Goal: Task Accomplishment & Management: Use online tool/utility

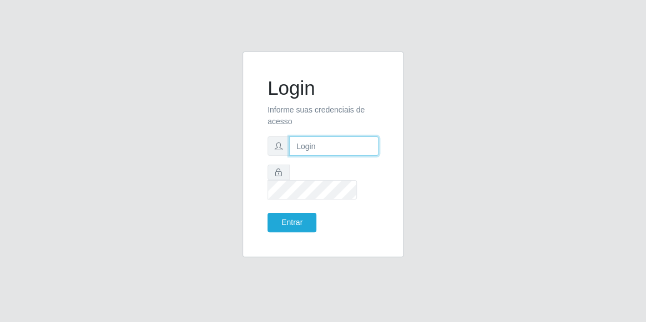
click at [328, 156] on input "text" at bounding box center [333, 146] width 89 height 19
type input "[EMAIL_ADDRESS][DOMAIN_NAME]"
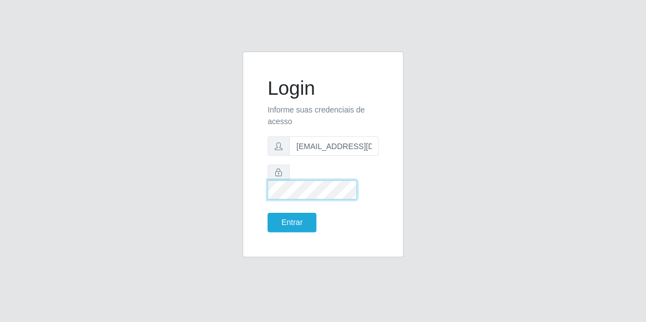
click at [267, 213] on button "Entrar" at bounding box center [291, 222] width 49 height 19
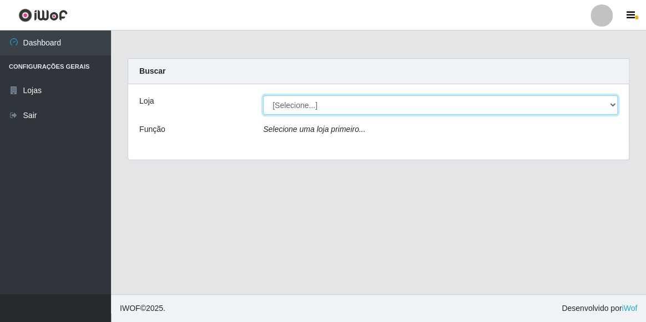
click at [435, 112] on select "[Selecione...] Hiper Queiroz - [GEOGRAPHIC_DATA]" at bounding box center [440, 104] width 355 height 19
select select "513"
click at [263, 95] on select "[Selecione...] Hiper Queiroz - [GEOGRAPHIC_DATA]" at bounding box center [440, 104] width 355 height 19
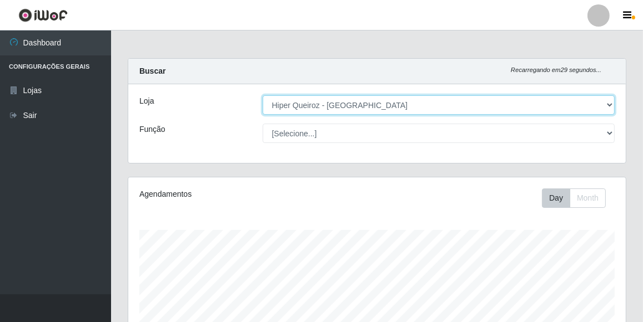
scroll to position [230, 497]
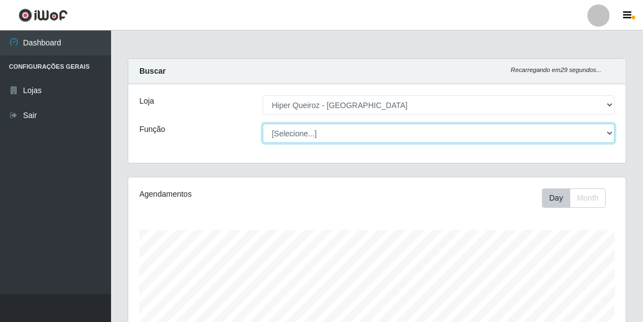
click at [426, 133] on select "[Selecione...] Embalador Embalador + Embalador ++ Operador de Caixa Operador de…" at bounding box center [438, 133] width 352 height 19
click at [262, 124] on select "[Selecione...] Embalador Embalador + Embalador ++ Operador de Caixa Operador de…" at bounding box center [438, 133] width 352 height 19
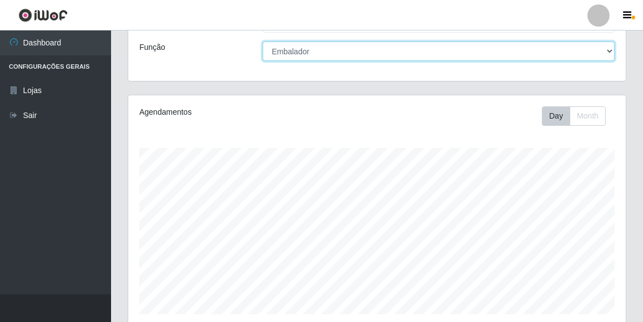
scroll to position [0, 0]
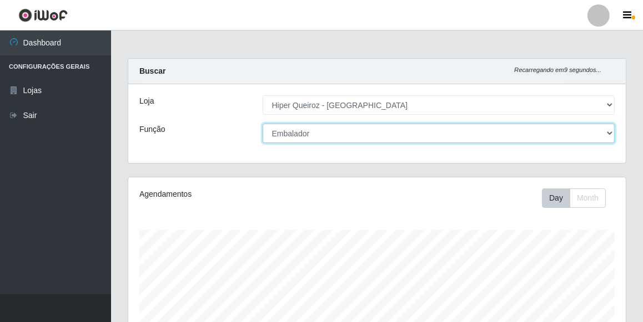
click at [422, 132] on select "[Selecione...] Embalador Embalador + Embalador ++ Operador de Caixa Operador de…" at bounding box center [438, 133] width 352 height 19
select select "70"
click at [262, 124] on select "[Selecione...] Embalador Embalador + Embalador ++ Operador de Caixa Operador de…" at bounding box center [438, 133] width 352 height 19
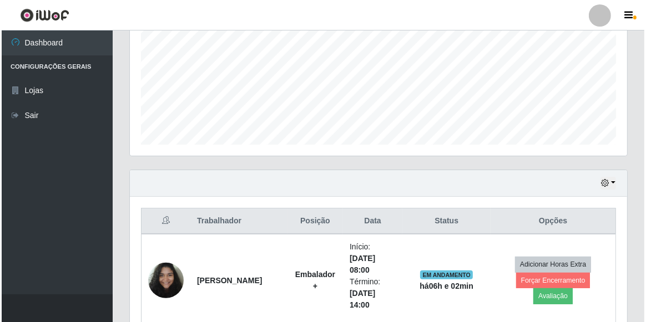
scroll to position [454, 0]
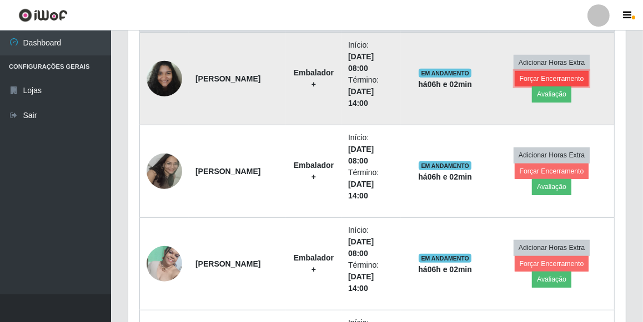
click at [557, 78] on button "Forçar Encerramento" at bounding box center [551, 79] width 74 height 16
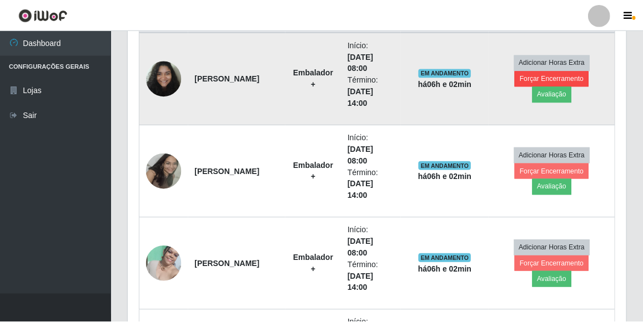
scroll to position [230, 492]
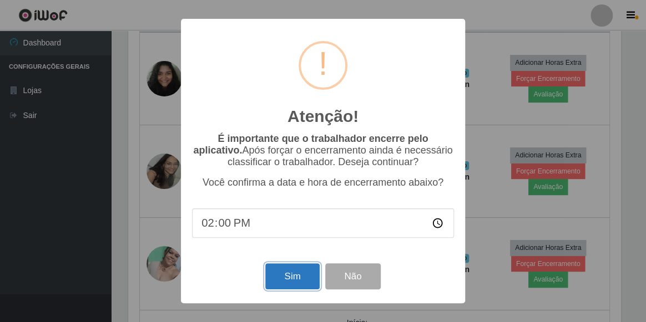
click at [309, 272] on button "Sim" at bounding box center [292, 277] width 54 height 26
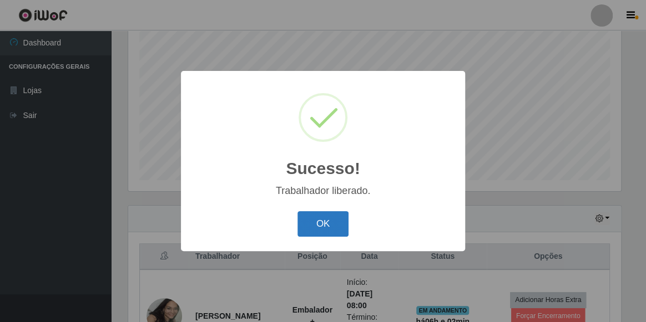
click at [336, 228] on button "OK" at bounding box center [323, 224] width 52 height 26
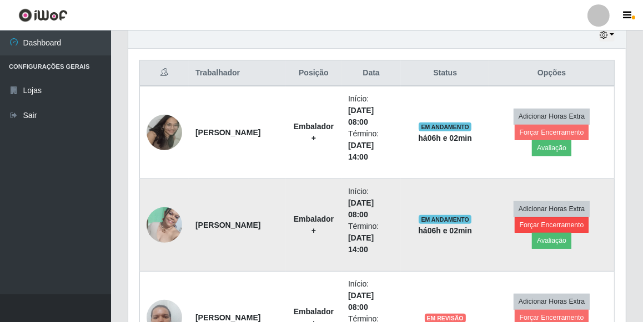
scroll to position [418, 0]
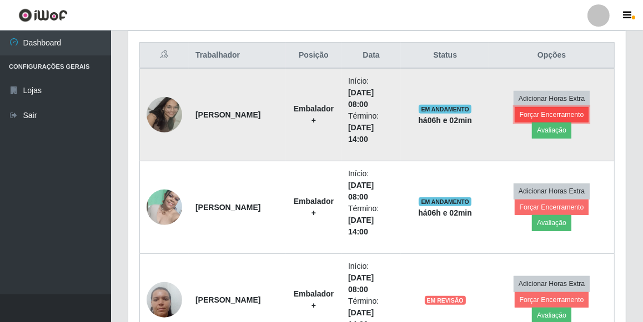
click at [574, 110] on button "Forçar Encerramento" at bounding box center [551, 115] width 74 height 16
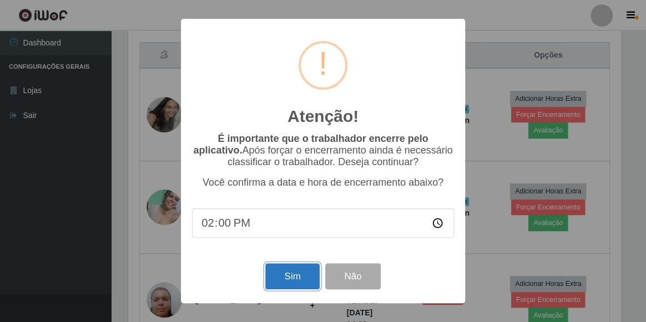
click at [284, 273] on button "Sim" at bounding box center [292, 277] width 54 height 26
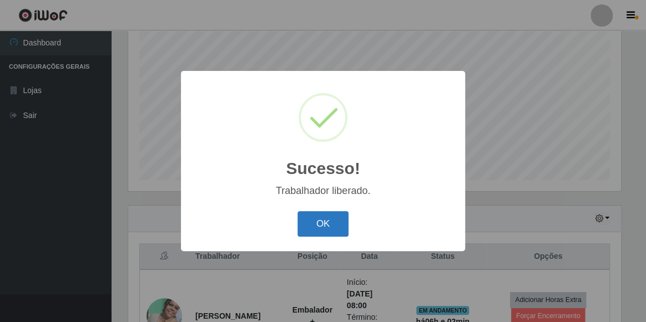
click at [335, 229] on button "OK" at bounding box center [323, 224] width 52 height 26
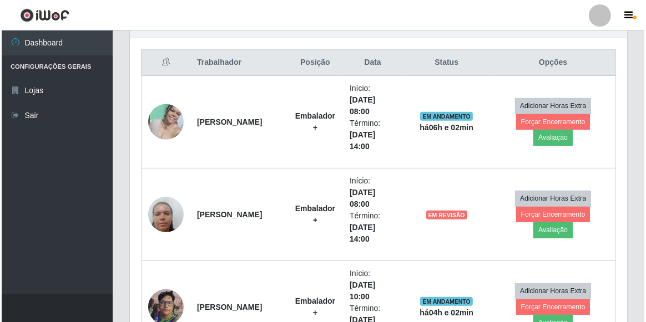
scroll to position [418, 0]
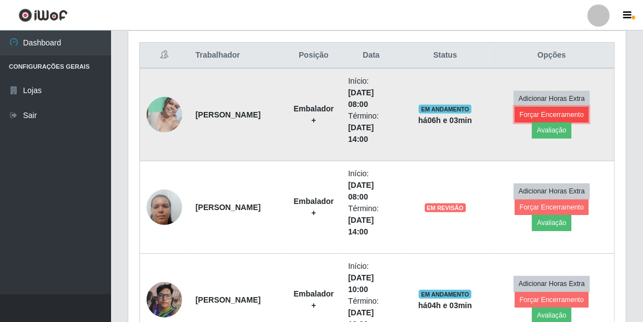
click at [549, 108] on button "Forçar Encerramento" at bounding box center [551, 115] width 74 height 16
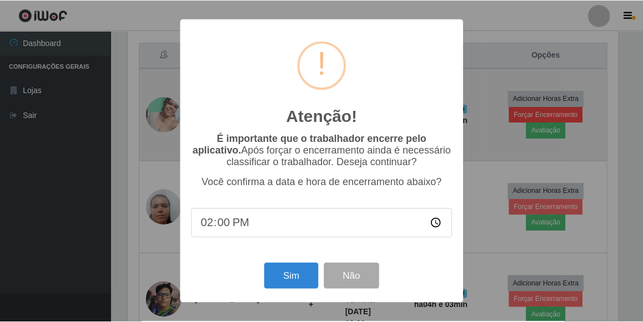
scroll to position [230, 492]
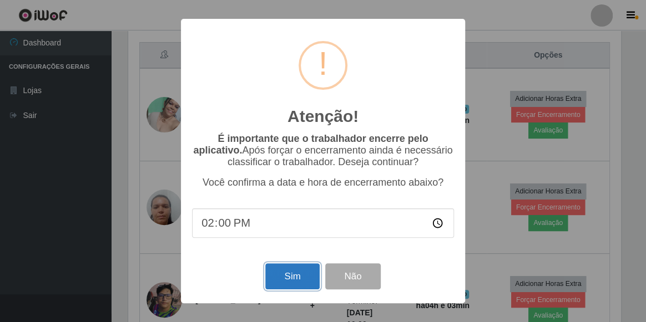
click at [281, 275] on button "Sim" at bounding box center [292, 277] width 54 height 26
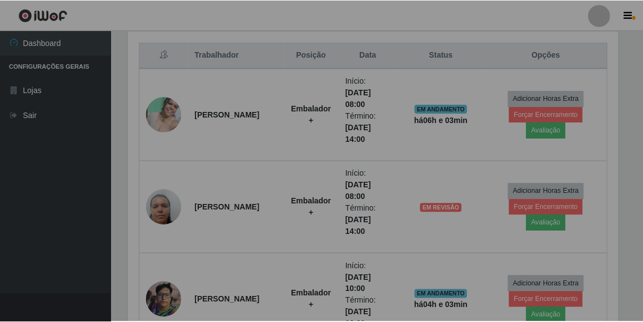
scroll to position [0, 0]
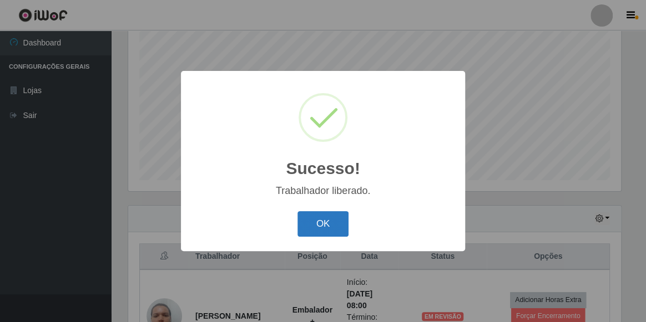
click at [309, 231] on button "OK" at bounding box center [323, 224] width 52 height 26
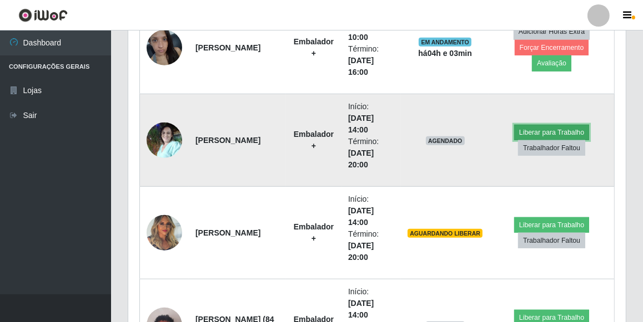
click at [560, 130] on button "Liberar para Trabalho" at bounding box center [551, 133] width 75 height 16
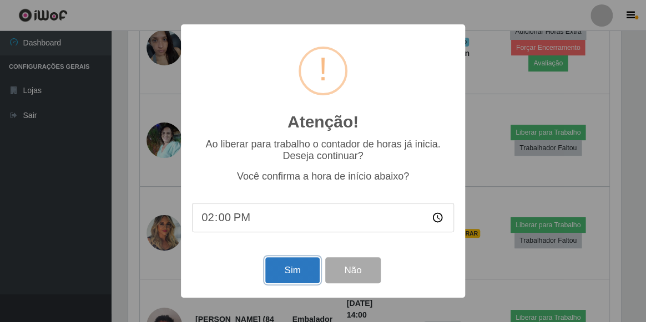
click at [300, 268] on button "Sim" at bounding box center [292, 270] width 54 height 26
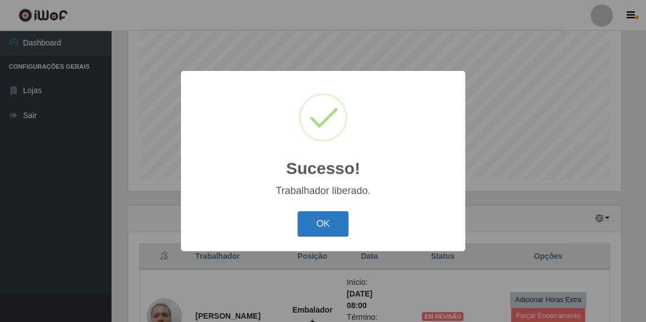
click at [317, 228] on button "OK" at bounding box center [323, 224] width 52 height 26
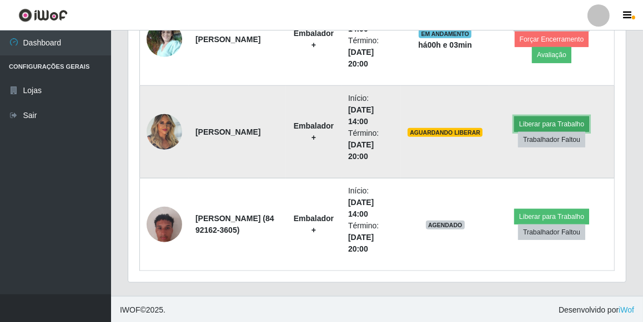
click at [553, 122] on button "Liberar para Trabalho" at bounding box center [551, 125] width 75 height 16
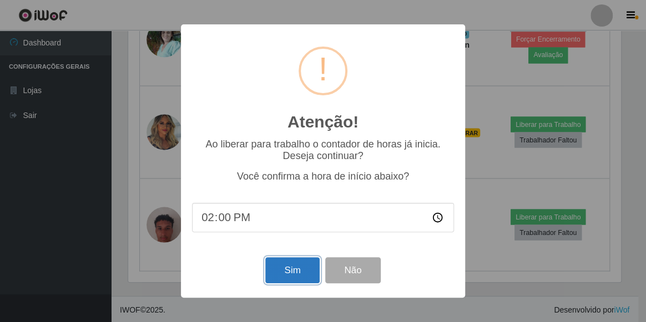
click at [282, 270] on button "Sim" at bounding box center [292, 270] width 54 height 26
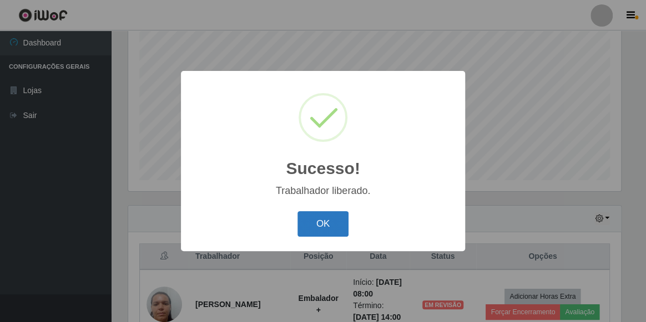
click at [321, 221] on button "OK" at bounding box center [323, 224] width 52 height 26
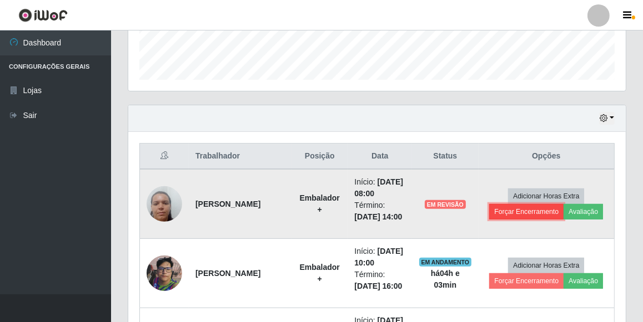
click at [530, 216] on button "Forçar Encerramento" at bounding box center [526, 212] width 74 height 16
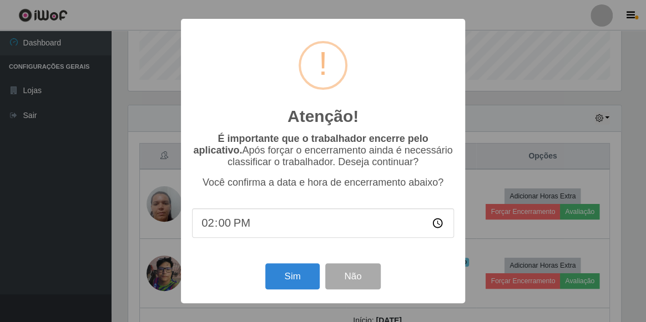
click at [483, 216] on div "Atenção! × É importante que o trabalhador encerre pelo aplicativo. Após forçar …" at bounding box center [323, 161] width 646 height 322
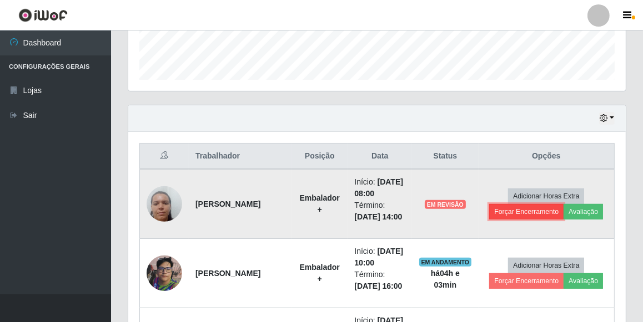
click at [543, 216] on button "Forçar Encerramento" at bounding box center [526, 212] width 74 height 16
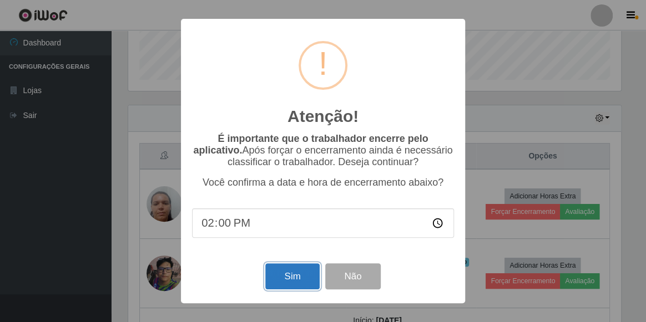
click at [273, 273] on button "Sim" at bounding box center [292, 277] width 54 height 26
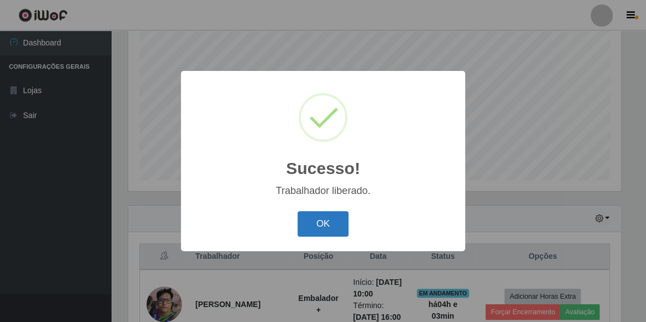
click at [327, 228] on button "OK" at bounding box center [323, 224] width 52 height 26
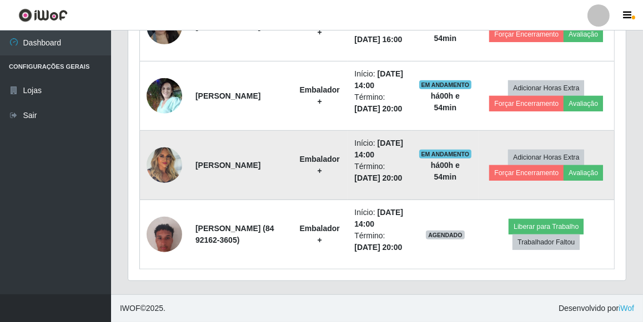
scroll to position [679, 0]
